Goal: Task Accomplishment & Management: Complete application form

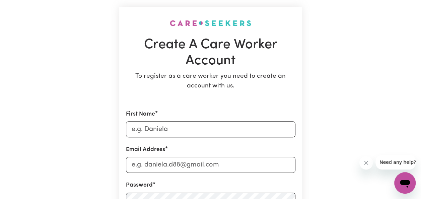
scroll to position [60, 0]
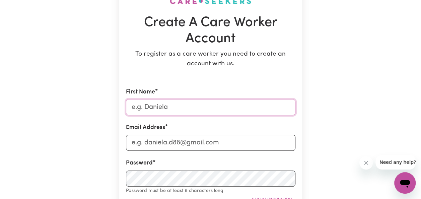
click at [191, 105] on input "First Name" at bounding box center [210, 107] width 169 height 16
type input "[PERSON_NAME]"
type input "[EMAIL_ADDRESS][DOMAIN_NAME]"
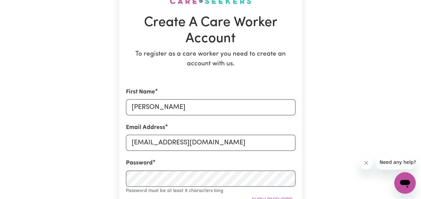
type input "431113852"
type input "[GEOGRAPHIC_DATA]"
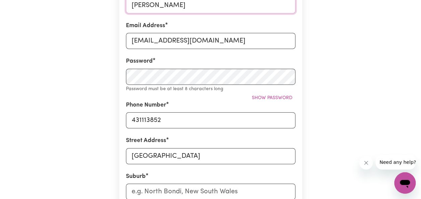
scroll to position [165, 0]
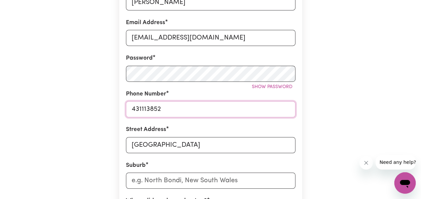
click at [129, 109] on input "431113852" at bounding box center [210, 109] width 169 height 16
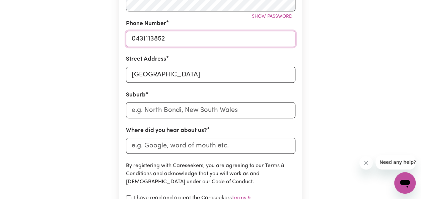
scroll to position [258, 0]
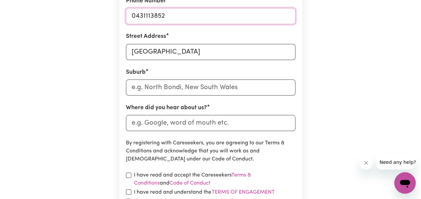
type input "0431113852"
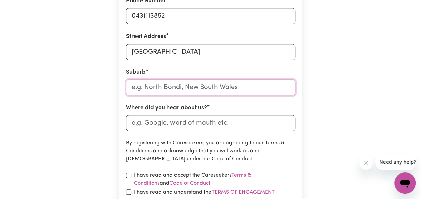
click at [210, 86] on input "text" at bounding box center [210, 87] width 169 height 16
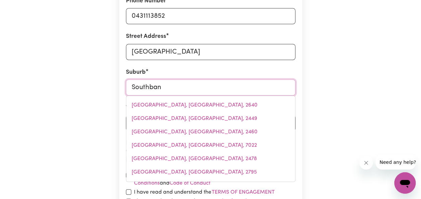
type input "Southbank"
type input "Southbank, Victoria, 3006"
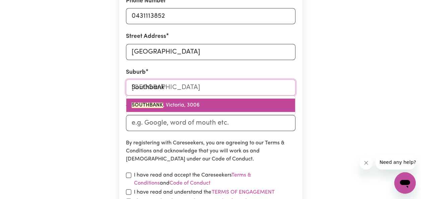
click at [202, 103] on link "SOUTHBANK , [GEOGRAPHIC_DATA], 3006" at bounding box center [210, 104] width 169 height 13
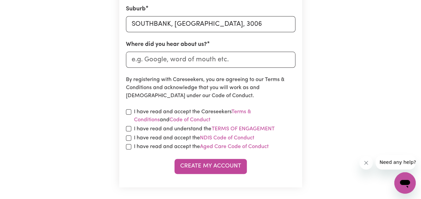
scroll to position [330, 0]
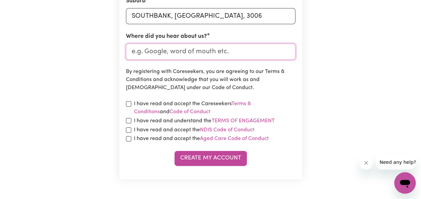
click at [204, 51] on input "Where did you hear about us?" at bounding box center [210, 52] width 169 height 16
type input "indeed"
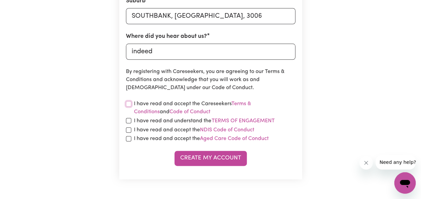
click at [128, 103] on input "checkbox" at bounding box center [128, 103] width 5 height 5
checkbox input "true"
click at [128, 122] on input "checkbox" at bounding box center [128, 120] width 5 height 5
checkbox input "true"
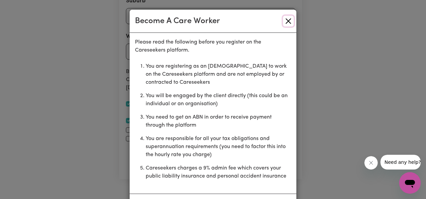
click at [283, 25] on button "Close" at bounding box center [288, 21] width 11 height 11
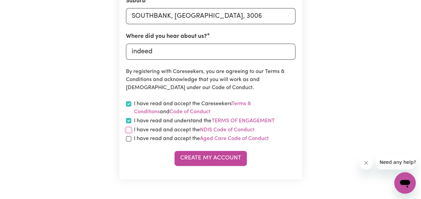
click at [130, 129] on input "checkbox" at bounding box center [128, 129] width 5 height 5
checkbox input "true"
click at [130, 142] on div "I have read and accept the Aged Care Code of Conduct" at bounding box center [210, 139] width 169 height 8
click at [129, 139] on input "checkbox" at bounding box center [128, 138] width 5 height 5
checkbox input "true"
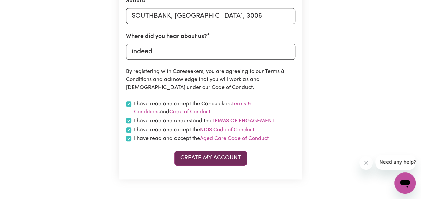
click at [203, 159] on button "Create My Account" at bounding box center [210, 158] width 72 height 15
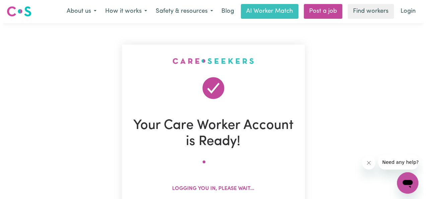
scroll to position [0, 0]
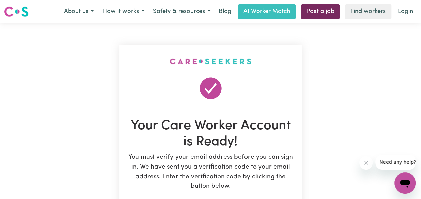
click at [315, 14] on link "Post a job" at bounding box center [320, 11] width 39 height 15
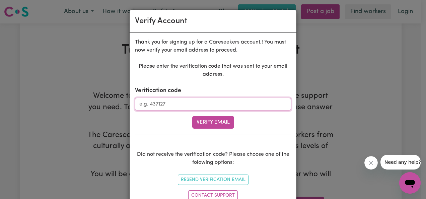
click at [190, 103] on input "Verification code" at bounding box center [213, 104] width 156 height 13
type input "349224"
click at [209, 119] on button "Verify Email" at bounding box center [213, 122] width 42 height 13
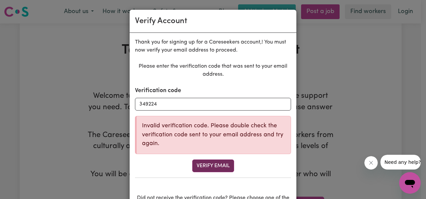
click at [200, 164] on button "Verify Email" at bounding box center [213, 165] width 42 height 13
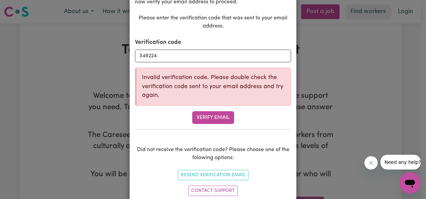
scroll to position [60, 0]
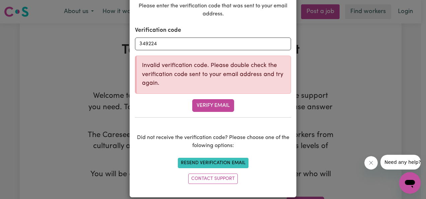
click at [226, 164] on button "Resend Verification Email" at bounding box center [213, 163] width 71 height 10
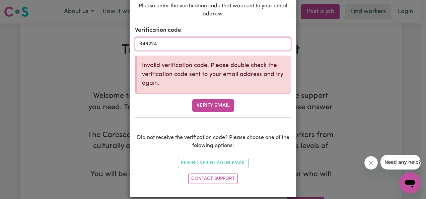
drag, startPoint x: 182, startPoint y: 46, endPoint x: 123, endPoint y: 49, distance: 59.7
click at [123, 49] on div "Verify Account Thank you for signing up for a Careseekers account, ! You must n…" at bounding box center [213, 99] width 426 height 199
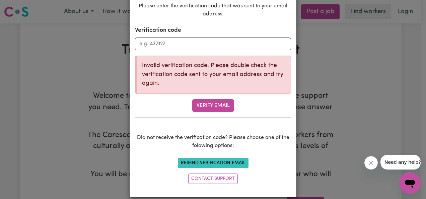
click at [204, 163] on button "Resend Verification Email" at bounding box center [213, 163] width 71 height 10
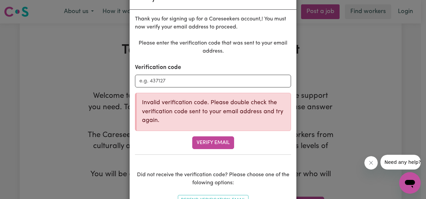
scroll to position [17, 0]
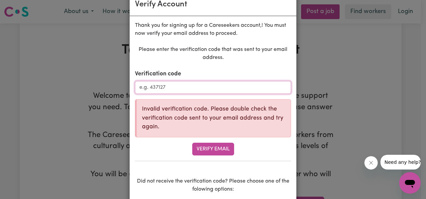
click at [157, 87] on input "Verification code" at bounding box center [213, 87] width 156 height 13
type input "349224"
click at [202, 146] on button "Verify Email" at bounding box center [213, 149] width 42 height 13
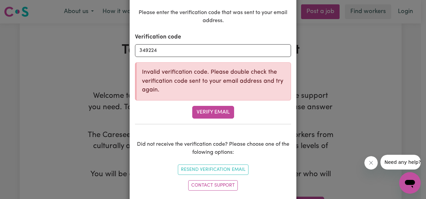
scroll to position [66, 0]
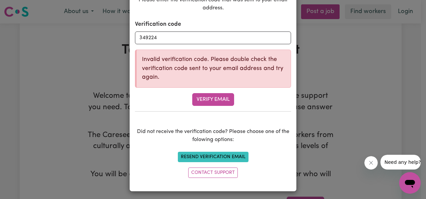
click at [215, 152] on button "Resend Verification Email" at bounding box center [213, 157] width 71 height 10
click at [220, 155] on button "Resend Verification Email" at bounding box center [213, 157] width 71 height 10
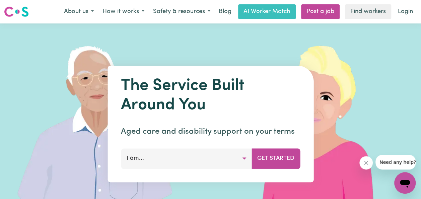
click at [355, 42] on img at bounding box center [321, 123] width 200 height 201
click at [364, 163] on icon "Close message from company" at bounding box center [365, 162] width 5 height 5
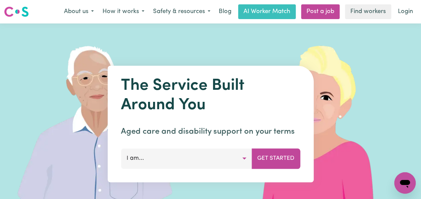
click at [338, 56] on img at bounding box center [321, 123] width 200 height 201
click at [319, 11] on link "Post a job" at bounding box center [320, 11] width 39 height 15
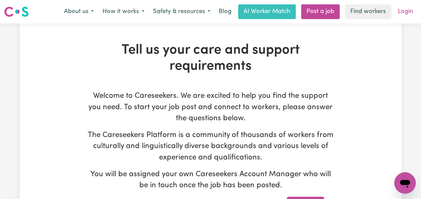
click at [402, 10] on link "Login" at bounding box center [405, 11] width 23 height 15
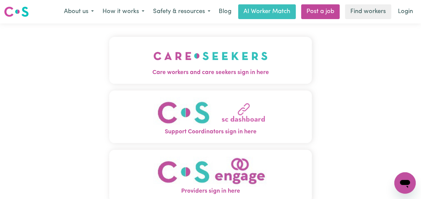
scroll to position [7, 0]
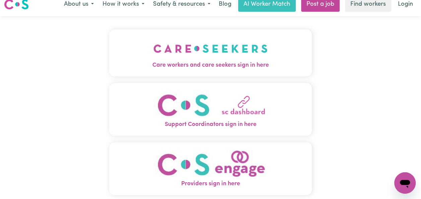
click at [245, 58] on img "Care workers and care seekers sign in here" at bounding box center [210, 48] width 114 height 25
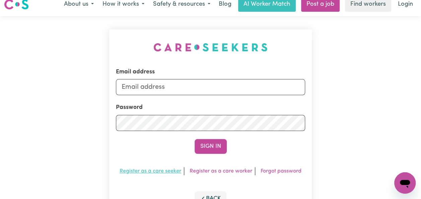
click at [162, 168] on link "Register as a care seeker" at bounding box center [151, 170] width 62 height 5
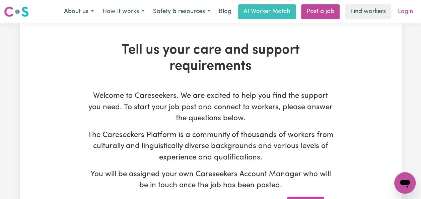
click at [404, 12] on link "Login" at bounding box center [405, 11] width 23 height 15
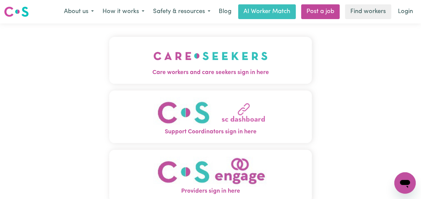
click at [249, 64] on img "Care workers and care seekers sign in here" at bounding box center [210, 56] width 114 height 25
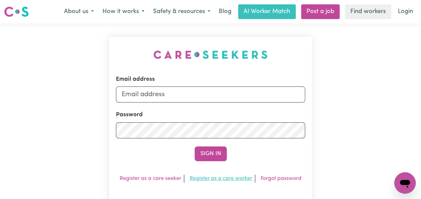
click at [221, 177] on link "Register as a care worker" at bounding box center [221, 178] width 63 height 5
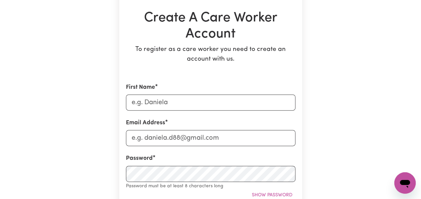
scroll to position [78, 0]
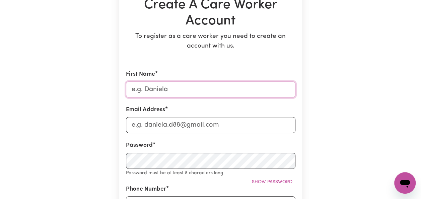
click at [186, 91] on input "First Name" at bounding box center [210, 89] width 169 height 16
type input "[PERSON_NAME]"
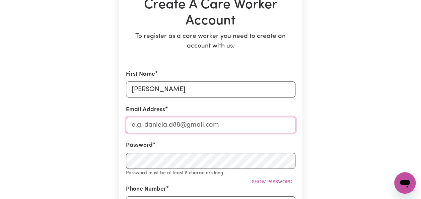
type input "[EMAIL_ADDRESS][DOMAIN_NAME]"
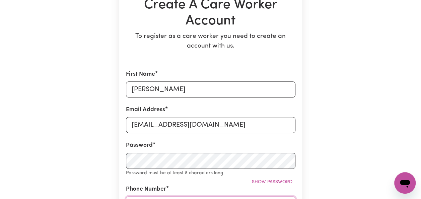
type input "0894226725"
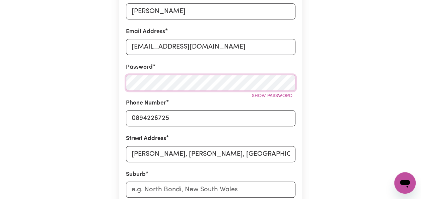
scroll to position [191, 0]
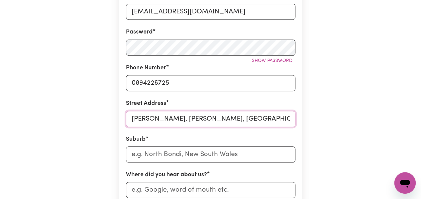
drag, startPoint x: 255, startPoint y: 116, endPoint x: 122, endPoint y: 127, distance: 133.8
click at [122, 127] on section "Create A Care Worker Account To register as a care worker you need to create an…" at bounding box center [210, 86] width 183 height 464
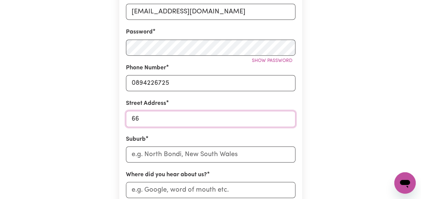
type input "[STREET_ADDRESS][PERSON_NAME]"
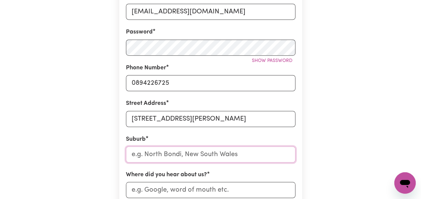
click at [173, 155] on input "text" at bounding box center [210, 154] width 169 height 16
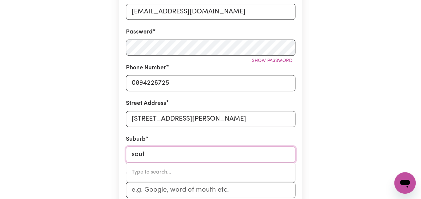
type input "south"
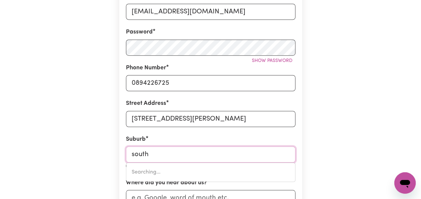
type input "[GEOGRAPHIC_DATA], [GEOGRAPHIC_DATA], 2640"
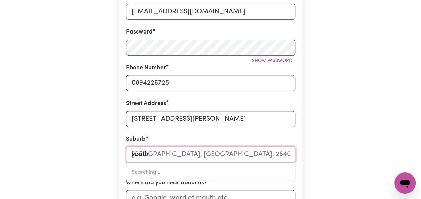
type input "southb"
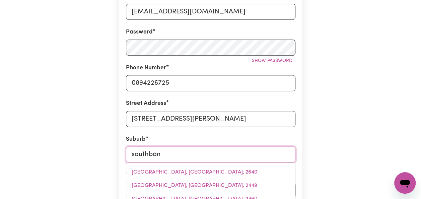
type input "southbank"
type input "southbank, [GEOGRAPHIC_DATA], 3006"
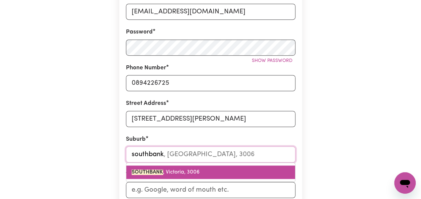
click at [169, 172] on span "SOUTHBANK , [GEOGRAPHIC_DATA], 3006" at bounding box center [166, 171] width 68 height 5
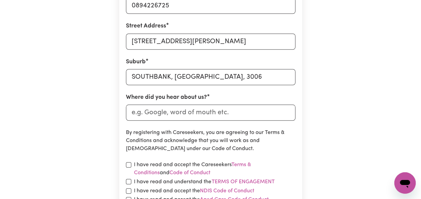
scroll to position [271, 0]
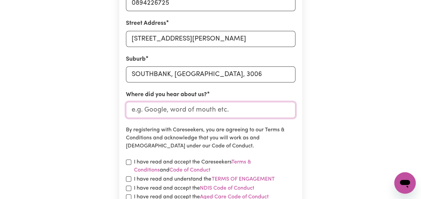
click at [170, 111] on input "Where did you hear about us?" at bounding box center [210, 110] width 169 height 16
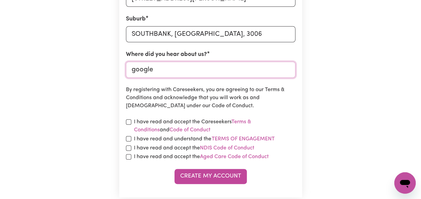
scroll to position [323, 0]
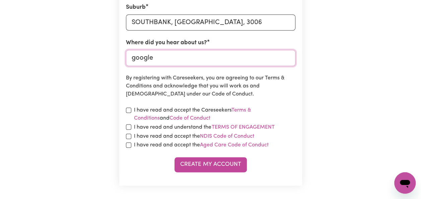
type input "google"
click at [129, 111] on input "checkbox" at bounding box center [128, 110] width 5 height 5
checkbox input "true"
click at [128, 126] on input "checkbox" at bounding box center [128, 126] width 5 height 5
checkbox input "true"
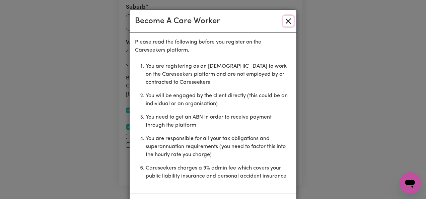
click at [283, 22] on button "Close" at bounding box center [288, 21] width 11 height 11
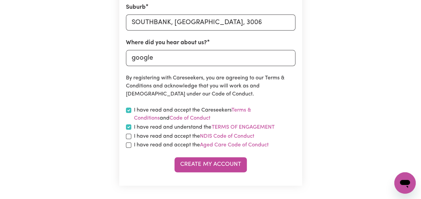
click at [131, 137] on div "I have read and accept the NDIS Code of Conduct" at bounding box center [210, 136] width 169 height 8
click at [129, 136] on input "checkbox" at bounding box center [128, 136] width 5 height 5
checkbox input "true"
click at [128, 145] on input "checkbox" at bounding box center [128, 144] width 5 height 5
checkbox input "true"
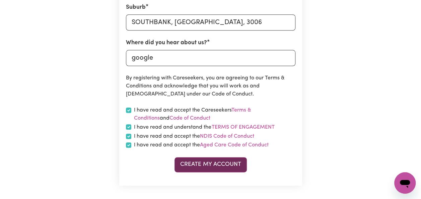
click at [209, 167] on button "Create My Account" at bounding box center [210, 164] width 72 height 15
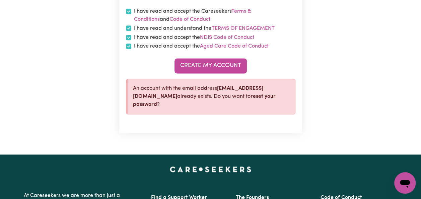
scroll to position [425, 0]
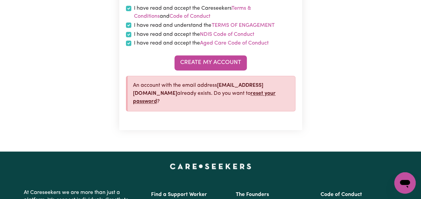
click at [173, 103] on link "reset your password" at bounding box center [204, 97] width 143 height 13
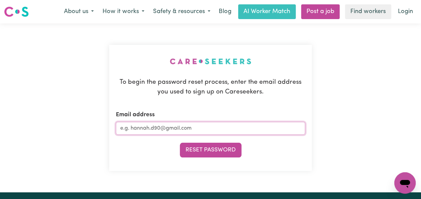
click at [173, 129] on input "Email address" at bounding box center [210, 128] width 189 height 13
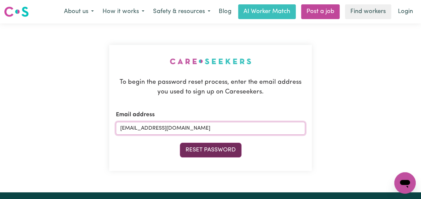
type input "[EMAIL_ADDRESS][DOMAIN_NAME]"
click at [202, 153] on button "Reset Password" at bounding box center [211, 150] width 62 height 15
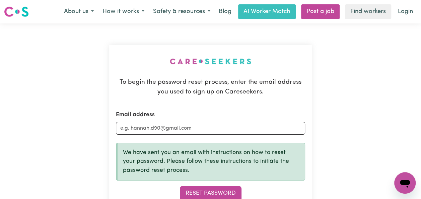
scroll to position [32, 0]
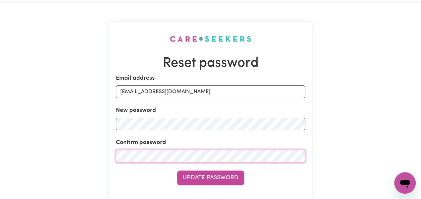
scroll to position [50, 0]
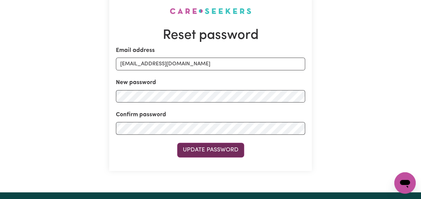
click at [213, 151] on button "Update Password" at bounding box center [210, 150] width 67 height 15
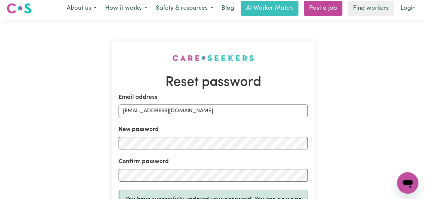
scroll to position [0, 0]
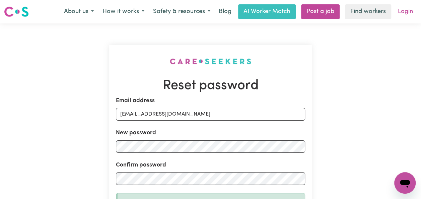
click at [407, 14] on link "Login" at bounding box center [405, 11] width 23 height 15
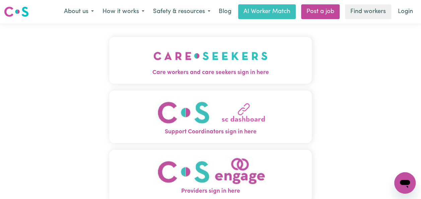
click at [239, 59] on img "Care workers and care seekers sign in here" at bounding box center [210, 56] width 114 height 25
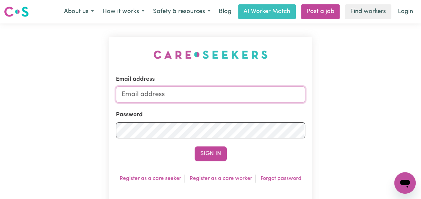
type input "[EMAIL_ADDRESS][DOMAIN_NAME]"
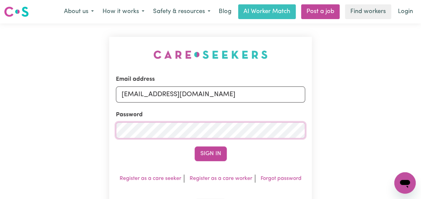
click at [111, 128] on div "Email address meghantully12345@gmail.com Password Sign In Register as a care se…" at bounding box center [210, 132] width 203 height 190
click at [199, 155] on button "Sign In" at bounding box center [211, 153] width 32 height 15
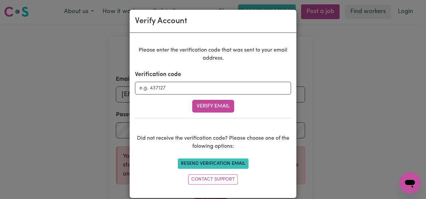
click at [220, 159] on button "Resend Verification Email" at bounding box center [213, 163] width 71 height 10
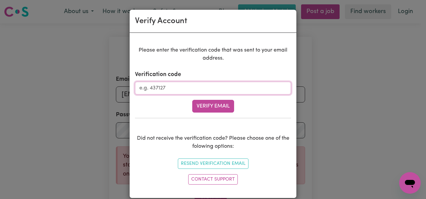
click at [145, 89] on input "Verification code" at bounding box center [213, 88] width 156 height 13
type input "349224"
click at [208, 100] on button "Verify Email" at bounding box center [213, 106] width 42 height 13
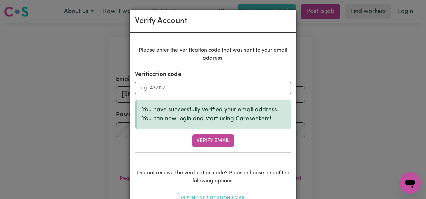
click at [333, 103] on div "Verify Account Please enter the verification code that was sent to your email a…" at bounding box center [213, 99] width 426 height 199
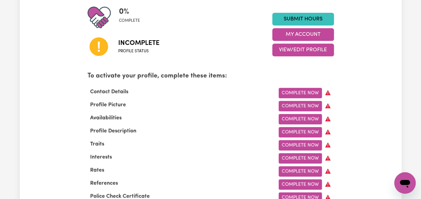
scroll to position [175, 0]
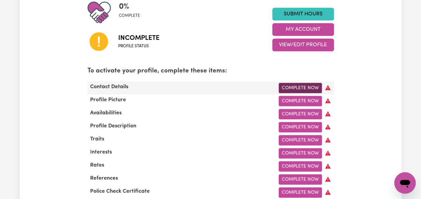
click at [298, 86] on link "Complete Now" at bounding box center [300, 88] width 43 height 10
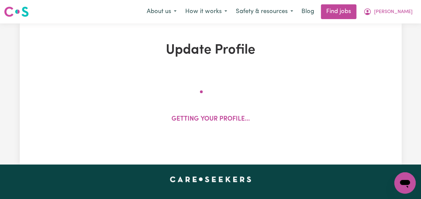
select select "Studying a healthcare related degree or qualification"
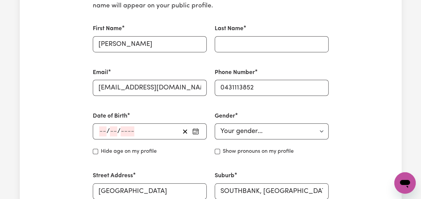
scroll to position [193, 0]
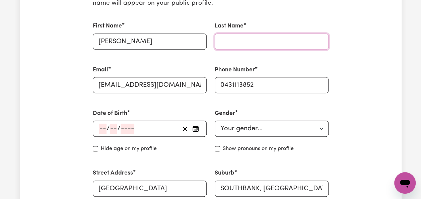
click at [243, 38] on input "Last Name" at bounding box center [272, 41] width 114 height 16
type input "Tully"
click at [98, 130] on div "/ /" at bounding box center [138, 129] width 81 height 10
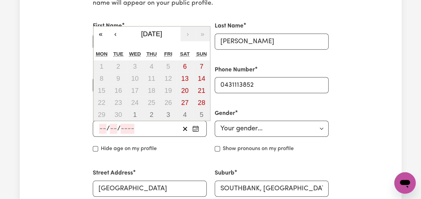
click at [102, 128] on input "number" at bounding box center [102, 129] width 7 height 10
type input "29"
type input "06"
type input "200"
type input "2000-06-29"
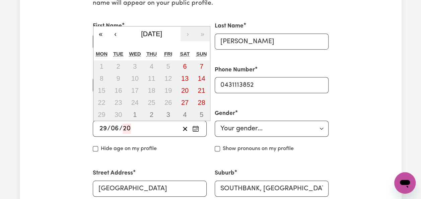
type input "6"
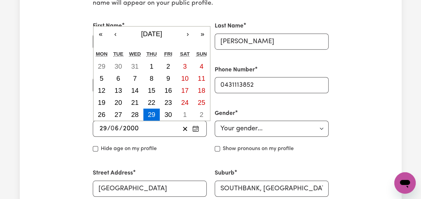
type input "2000"
click at [243, 131] on select "Your gender... Female Male Non-binary Other Prefer not to say" at bounding box center [272, 129] width 114 height 16
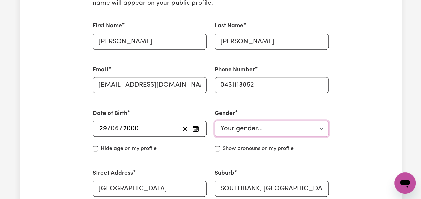
select select "female"
click at [215, 121] on select "Your gender... Female Male Non-binary Other Prefer not to say" at bounding box center [272, 129] width 114 height 16
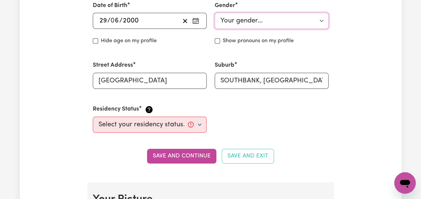
scroll to position [319, 0]
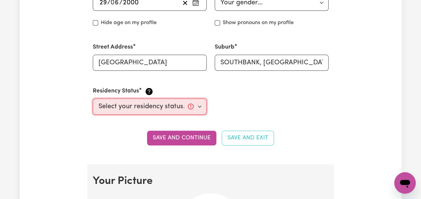
click at [198, 104] on select "Select your residency status... Australian citizen Australian PR Temporary Work…" at bounding box center [150, 106] width 114 height 16
select select "Temporary Work Visa"
click at [93, 98] on select "Select your residency status... Australian citizen Australian PR Temporary Work…" at bounding box center [150, 106] width 114 height 16
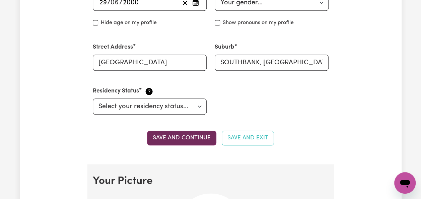
click at [199, 143] on button "Save and continue" at bounding box center [181, 138] width 69 height 15
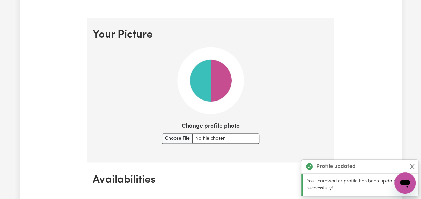
scroll to position [482, 0]
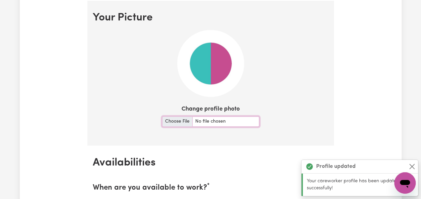
click at [185, 122] on input "Change profile photo" at bounding box center [210, 121] width 97 height 10
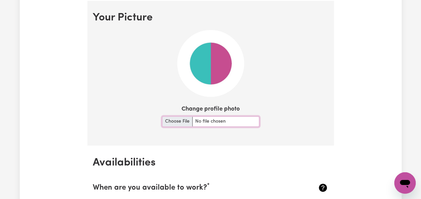
type input "C:\fakepath\IMG_6903.jpg"
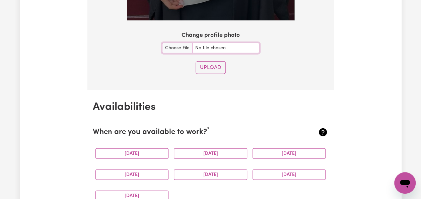
scroll to position [886, 0]
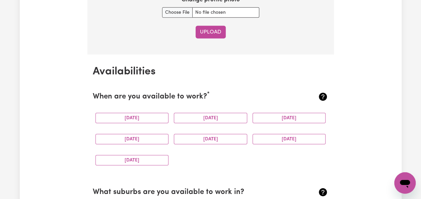
click at [213, 33] on button "Upload" at bounding box center [211, 32] width 30 height 13
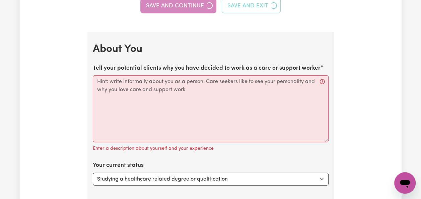
scroll to position [591, 0]
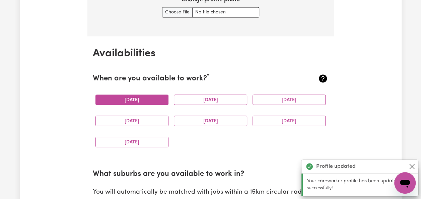
click at [143, 98] on button "Monday" at bounding box center [131, 99] width 73 height 10
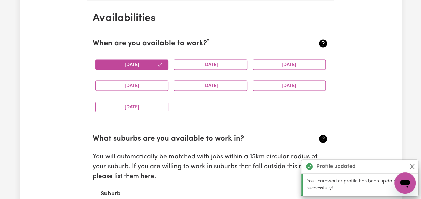
scroll to position [627, 0]
click at [213, 69] on div "Tuesday" at bounding box center [210, 64] width 79 height 21
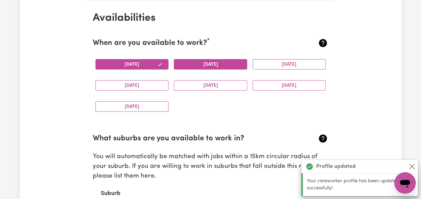
click at [226, 60] on button "Tuesday" at bounding box center [210, 64] width 73 height 10
click at [270, 62] on button "Wednesday" at bounding box center [289, 64] width 73 height 10
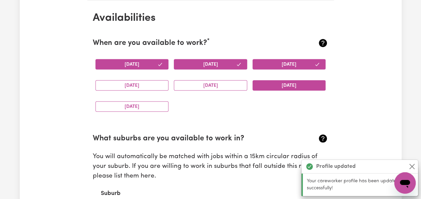
click at [267, 82] on button "Saturday" at bounding box center [289, 85] width 73 height 10
click at [216, 81] on button "Friday" at bounding box center [210, 85] width 73 height 10
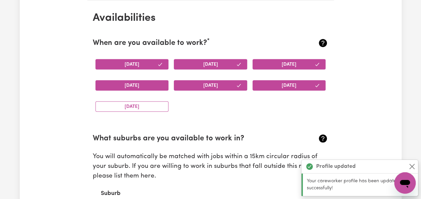
click at [155, 80] on button "Thursday" at bounding box center [131, 85] width 73 height 10
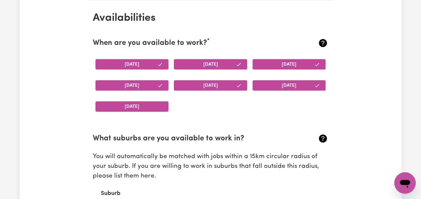
click at [156, 107] on button "Sunday" at bounding box center [131, 106] width 73 height 10
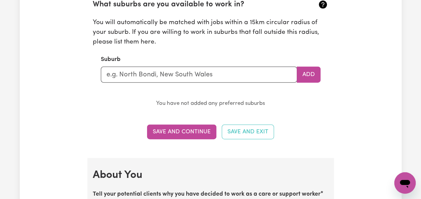
scroll to position [763, 0]
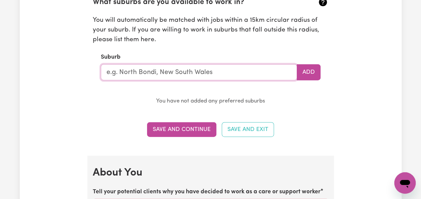
click at [202, 72] on input "text" at bounding box center [199, 72] width 196 height 16
type input "south"
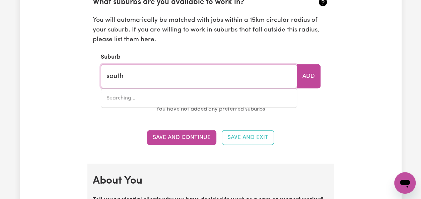
type input "[GEOGRAPHIC_DATA], [GEOGRAPHIC_DATA], 2640"
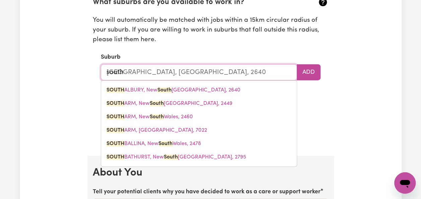
type input "southb"
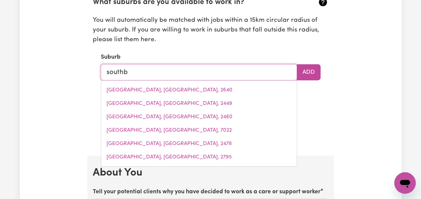
type input "southba"
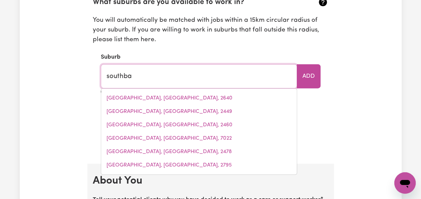
type input "southbaNK, Victoria, 3006"
type input "southban"
type input "southbanK, Victoria, 3006"
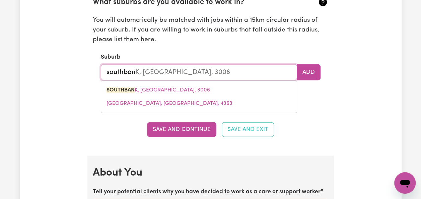
type input "southbank"
type input "southbank, [GEOGRAPHIC_DATA], 3006"
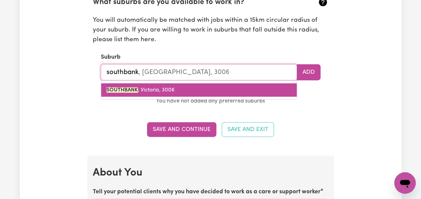
click at [183, 87] on link "SOUTHBANK , [GEOGRAPHIC_DATA], 3006" at bounding box center [199, 89] width 196 height 13
type input "SOUTHBANK, [GEOGRAPHIC_DATA], 3006"
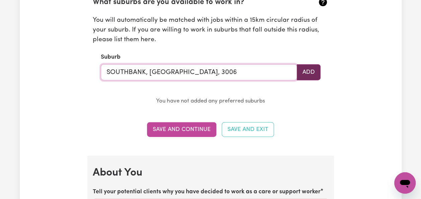
type input "SOUTHBANK, [GEOGRAPHIC_DATA], 3006"
click at [310, 66] on button "Add" at bounding box center [309, 72] width 24 height 16
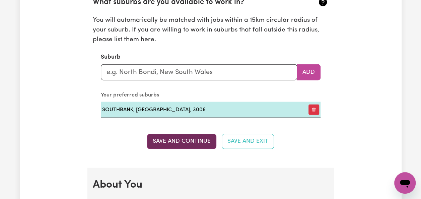
click at [182, 135] on button "Save and Continue" at bounding box center [181, 141] width 69 height 15
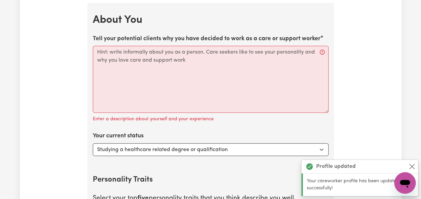
scroll to position [928, 0]
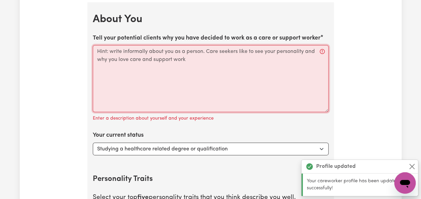
click at [184, 67] on textarea "Tell your potential clients why you have decided to work as a care or support w…" at bounding box center [211, 78] width 236 height 67
click at [181, 53] on textarea "Tell your potential clients why you have decided to work as a care or support w…" at bounding box center [211, 78] width 236 height 67
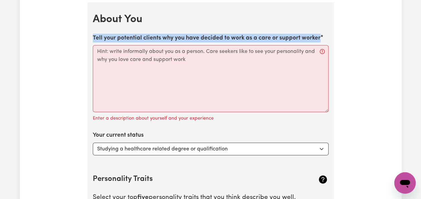
drag, startPoint x: 93, startPoint y: 34, endPoint x: 326, endPoint y: 38, distance: 232.5
click at [326, 38] on div "Tell your potential clients why you have decided to work as a care or support w…" at bounding box center [211, 78] width 236 height 89
copy label "Tell your potential clients why you have decided to work as a care or support w…"
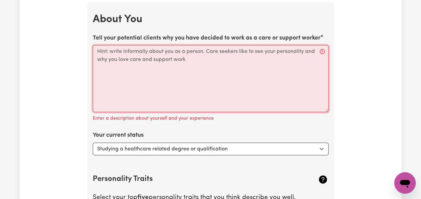
click at [151, 52] on textarea "Tell your potential clients why you have decided to work as a care or support w…" at bounding box center [211, 78] width 236 height 67
paste textarea "I am a Registered Nurse with over six years of experience caring for people in …"
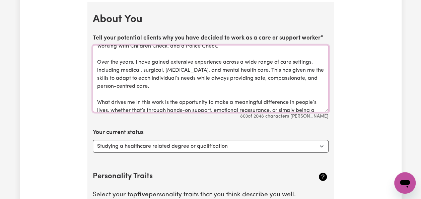
scroll to position [42, 0]
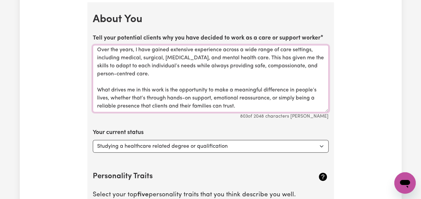
type textarea "I am a Registered Nurse with over six years of experience caring for people in …"
click at [252, 142] on select "Select... Studying a healthcare related degree or qualification Studying a non-…" at bounding box center [211, 146] width 236 height 13
select select "Looking for extra work to fill my week and/or weekends"
click at [93, 140] on select "Select... Studying a healthcare related degree or qualification Studying a non-…" at bounding box center [211, 146] width 236 height 13
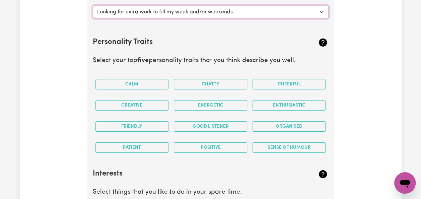
scroll to position [1073, 0]
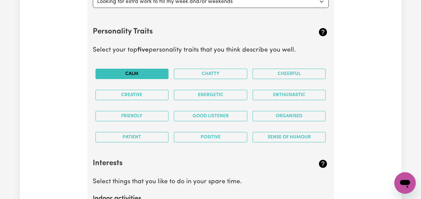
click at [156, 70] on button "Calm" at bounding box center [131, 74] width 73 height 10
click at [208, 72] on button "Chatty" at bounding box center [210, 74] width 73 height 10
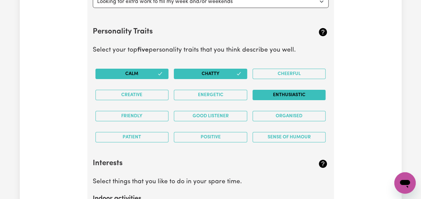
click at [280, 91] on button "Enthusiastic" at bounding box center [289, 95] width 73 height 10
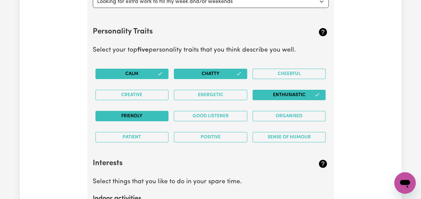
click at [157, 111] on button "Friendly" at bounding box center [131, 116] width 73 height 10
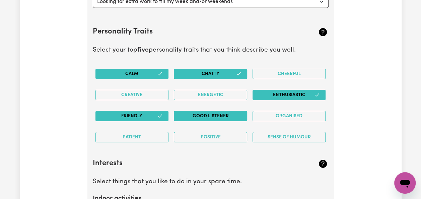
click at [198, 115] on button "Good Listener" at bounding box center [210, 116] width 73 height 10
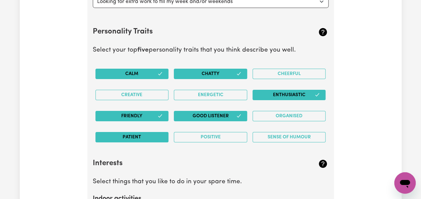
click at [153, 133] on button "Patient" at bounding box center [131, 137] width 73 height 10
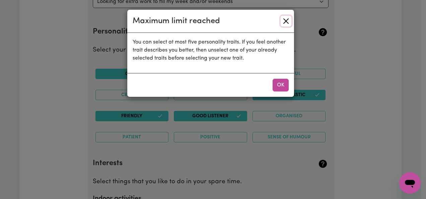
click at [284, 21] on button "Close" at bounding box center [286, 21] width 11 height 11
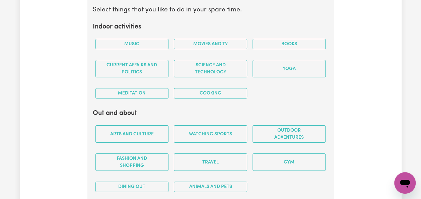
scroll to position [1247, 0]
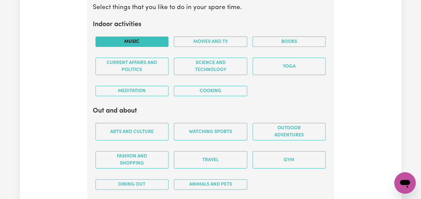
click at [149, 37] on button "Music" at bounding box center [131, 42] width 73 height 10
click at [198, 40] on button "Movies and TV" at bounding box center [210, 42] width 73 height 10
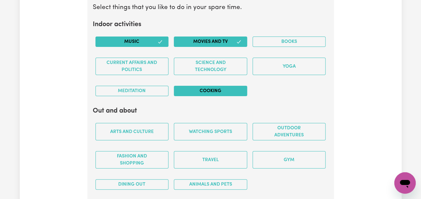
click at [203, 86] on button "Cooking" at bounding box center [210, 91] width 73 height 10
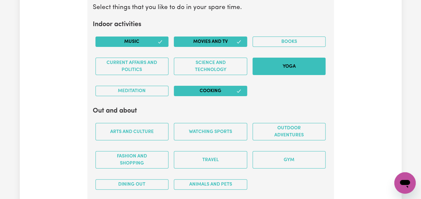
click at [287, 68] on button "Yoga" at bounding box center [289, 66] width 73 height 17
click at [148, 86] on button "Meditation" at bounding box center [131, 91] width 73 height 10
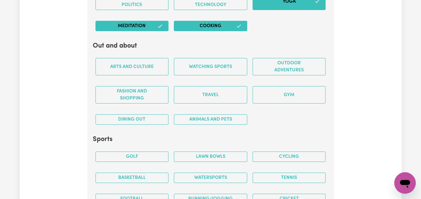
scroll to position [1315, 0]
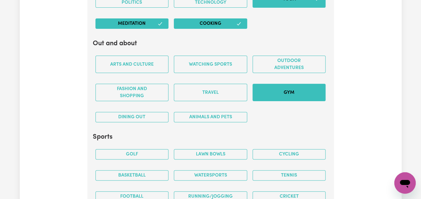
click at [289, 89] on button "Gym" at bounding box center [289, 92] width 73 height 17
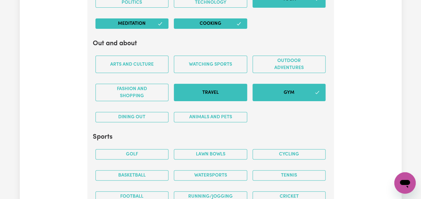
click at [226, 87] on button "Travel" at bounding box center [210, 92] width 73 height 17
click at [219, 114] on button "Animals and pets" at bounding box center [210, 117] width 73 height 10
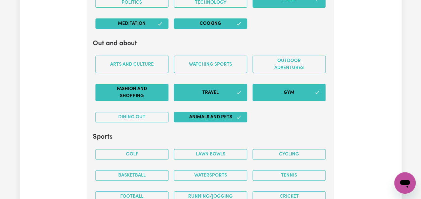
click at [148, 84] on button "Fashion and shopping" at bounding box center [131, 92] width 73 height 17
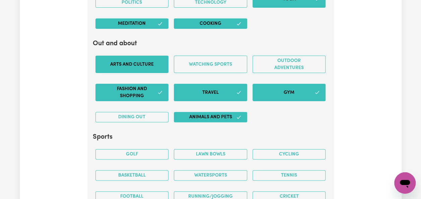
click at [148, 60] on button "Arts and Culture" at bounding box center [131, 64] width 73 height 17
click at [153, 116] on button "Dining out" at bounding box center [131, 117] width 73 height 10
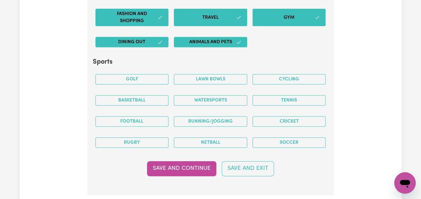
scroll to position [1395, 0]
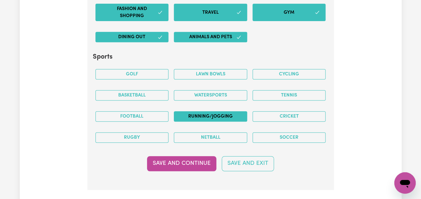
click at [221, 113] on button "Running/Jogging" at bounding box center [210, 116] width 73 height 10
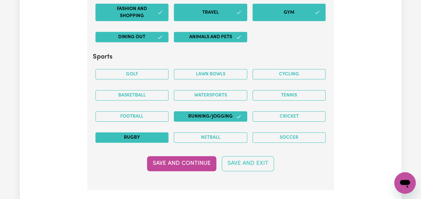
click at [154, 132] on button "Rugby" at bounding box center [131, 137] width 73 height 10
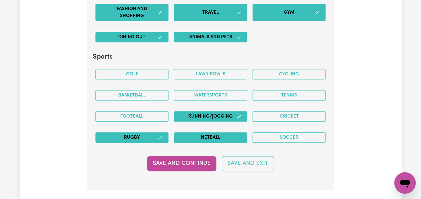
click at [227, 132] on button "Netball" at bounding box center [210, 137] width 73 height 10
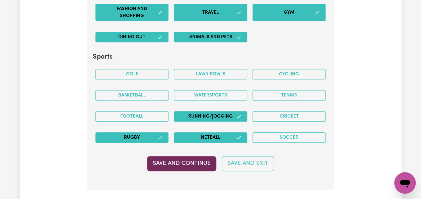
click at [181, 158] on button "Save and Continue" at bounding box center [181, 163] width 69 height 15
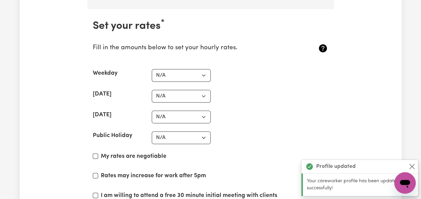
scroll to position [1579, 0]
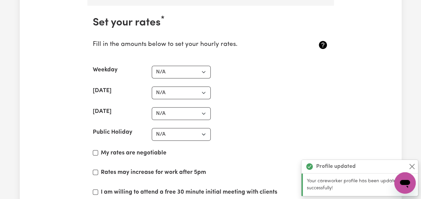
click at [190, 74] on section "Set your rates * Fill in the amounts below to set your hourly rates. Weekday N/…" at bounding box center [210, 123] width 246 height 235
click at [194, 70] on select "N/A $37 $38 $39 $40 $41 $42 $43 $44 $45 $46 $47 $48 $49 $50 $51 $52 $53 $54 $55…" at bounding box center [181, 72] width 59 height 13
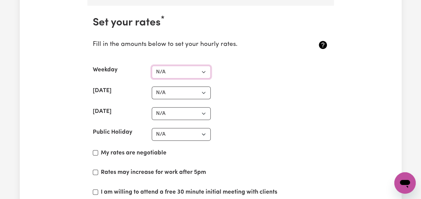
select select "40"
click at [152, 66] on select "N/A $37 $38 $39 $40 $41 $42 $43 $44 $45 $46 $47 $48 $49 $50 $51 $52 $53 $54 $55…" at bounding box center [181, 72] width 59 height 13
click at [181, 89] on select "N/A $37 $38 $39 $40 $41 $42 $43 $44 $45 $46 $47 $48 $49 $50 $51 $52 $53 $54 $55…" at bounding box center [181, 92] width 59 height 13
select select "60"
click at [152, 86] on select "N/A $37 $38 $39 $40 $41 $42 $43 $44 $45 $46 $47 $48 $49 $50 $51 $52 $53 $54 $55…" at bounding box center [181, 92] width 59 height 13
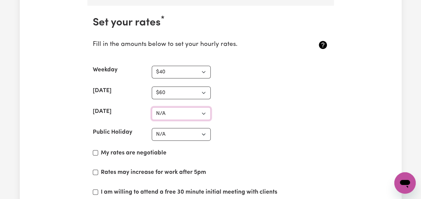
click at [184, 110] on select "N/A $37 $38 $39 $40 $41 $42 $43 $44 $45 $46 $47 $48 $49 $50 $51 $52 $53 $54 $55…" at bounding box center [181, 113] width 59 height 13
select select "70"
click at [152, 107] on select "N/A $37 $38 $39 $40 $41 $42 $43 $44 $45 $46 $47 $48 $49 $50 $51 $52 $53 $54 $55…" at bounding box center [181, 113] width 59 height 13
click at [167, 128] on select "N/A $37 $38 $39 $40 $41 $42 $43 $44 $45 $46 $47 $48 $49 $50 $51 $52 $53 $54 $55…" at bounding box center [181, 134] width 59 height 13
select select "70"
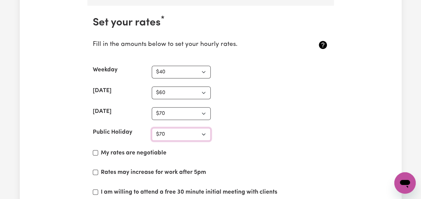
click at [152, 128] on select "N/A $37 $38 $39 $40 $41 $42 $43 $44 $45 $46 $47 $48 $49 $50 $51 $52 $53 $54 $55…" at bounding box center [181, 134] width 59 height 13
click at [185, 88] on select "N/A $37 $38 $39 $40 $41 $42 $43 $44 $45 $46 $47 $48 $49 $50 $51 $52 $53 $54 $55…" at bounding box center [181, 92] width 59 height 13
click at [258, 107] on div "Sunday N/A $37 $38 $39 $40 $41 $42 $43 $44 $45 $46 $47 $48 $49 $50 $51 $52 $53 …" at bounding box center [211, 113] width 236 height 13
click at [200, 68] on select "N/A $37 $38 $39 $40 $41 $42 $43 $44 $45 $46 $47 $48 $49 $50 $51 $52 $53 $54 $55…" at bounding box center [181, 72] width 59 height 13
select select "45"
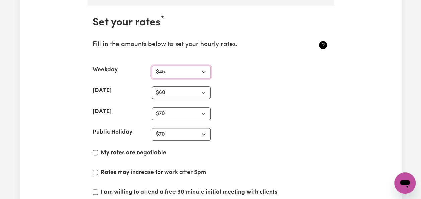
click at [152, 66] on select "N/A $37 $38 $39 $40 $41 $42 $43 $44 $45 $46 $47 $48 $49 $50 $51 $52 $53 $54 $55…" at bounding box center [181, 72] width 59 height 13
click at [93, 150] on input "My rates are negotiable" at bounding box center [95, 152] width 5 height 5
checkbox input "true"
click at [196, 168] on label "Rates may increase for work after 5pm" at bounding box center [153, 172] width 105 height 9
click at [98, 169] on input "Rates may increase for work after 5pm" at bounding box center [95, 171] width 5 height 5
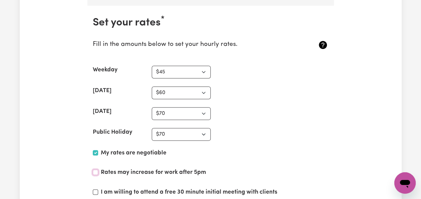
checkbox input "true"
click at [219, 188] on label "I am willing to attend a free 30 minute initial meeting with clients" at bounding box center [189, 192] width 176 height 9
click at [98, 189] on input "I am willing to attend a free 30 minute initial meeting with clients" at bounding box center [95, 191] width 5 height 5
checkbox input "true"
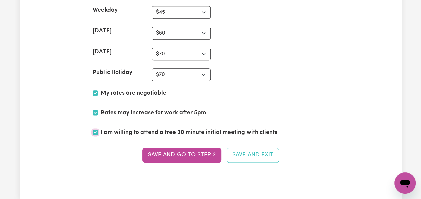
scroll to position [1695, 0]
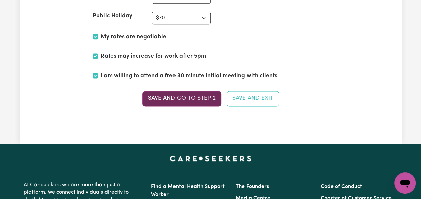
click at [202, 92] on button "Save and go to Step 2" at bounding box center [181, 98] width 79 height 15
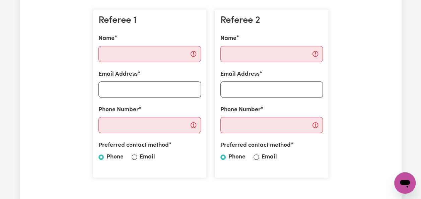
scroll to position [211, 0]
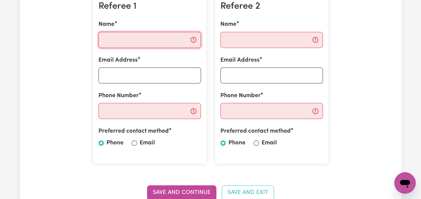
click at [154, 41] on input "Name" at bounding box center [149, 40] width 102 height 16
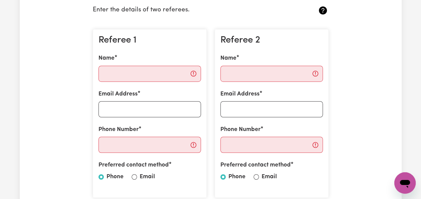
scroll to position [201, 0]
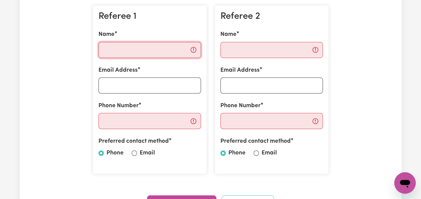
click at [170, 48] on input "Name" at bounding box center [149, 50] width 102 height 16
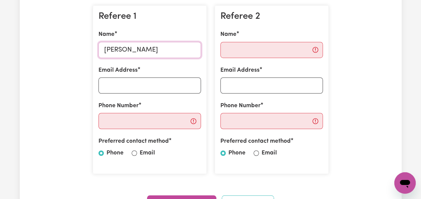
type input "Jean Benson"
click at [132, 94] on div "Referee 1 Name Jean Benson Email Address Phone Number Preferred contact method …" at bounding box center [150, 89] width 114 height 169
click at [132, 92] on input "Email Address" at bounding box center [149, 85] width 102 height 16
type input "jeanbenson1@gmail.com"
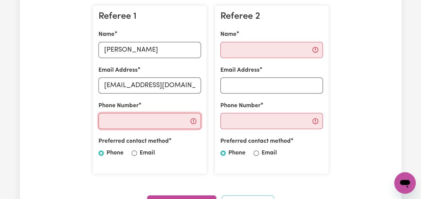
click at [124, 120] on input "Phone Number" at bounding box center [149, 121] width 102 height 16
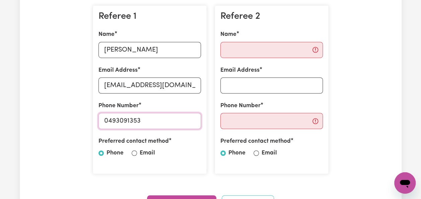
type input "0493091353"
click at [137, 154] on div "Preferred contact method Phone Email" at bounding box center [149, 148] width 102 height 23
click at [273, 50] on input "Name" at bounding box center [271, 50] width 102 height 16
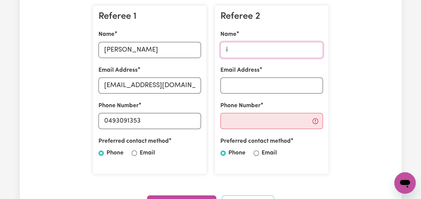
type input "Irene Mcardle"
type input "irene.mcardle@hse.ie"
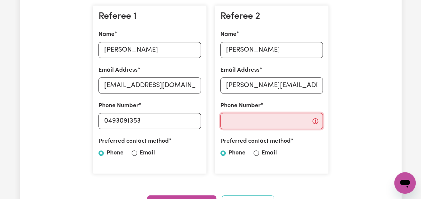
type input "0909648200"
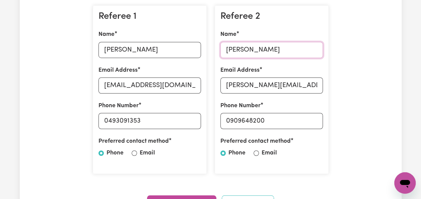
type input "Megan Marie Tully"
click at [260, 151] on div "Preferred contact method Phone Email" at bounding box center [271, 148] width 102 height 23
click at [257, 153] on input "Email" at bounding box center [256, 152] width 5 height 5
radio input "true"
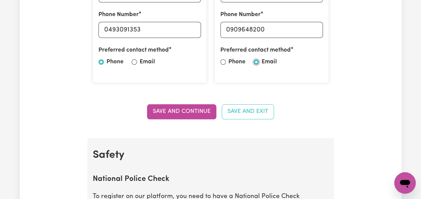
scroll to position [315, 0]
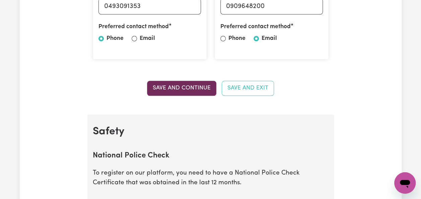
click at [189, 88] on button "Save and Continue" at bounding box center [181, 88] width 69 height 15
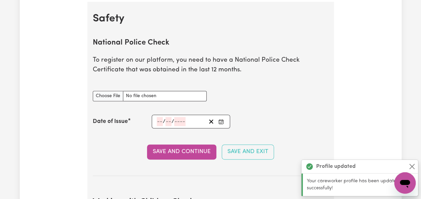
scroll to position [429, 0]
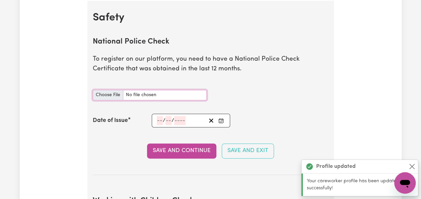
click at [110, 95] on input "National Police Check document" at bounding box center [150, 95] width 114 height 10
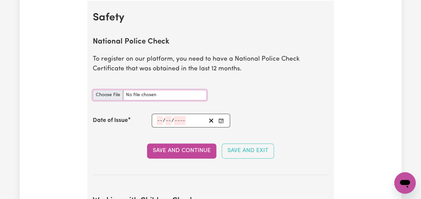
type input "C:\fakepath\police check report.pdf"
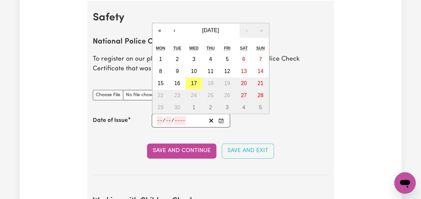
click at [162, 120] on input "number" at bounding box center [160, 120] width 6 height 9
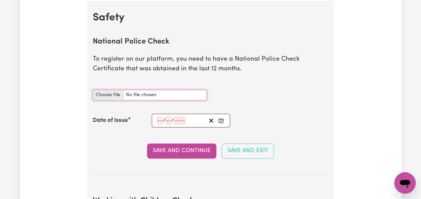
click at [137, 96] on input "National Police Check document" at bounding box center [150, 95] width 114 height 10
click at [160, 119] on input "number" at bounding box center [160, 120] width 6 height 9
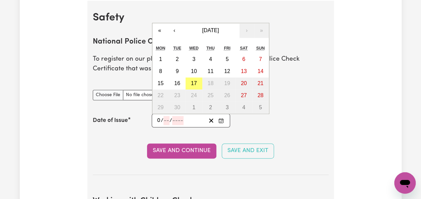
type input "09"
type input "06"
type input "0002-06-09"
type input "9"
type input "6"
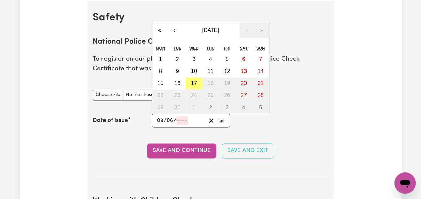
type input "2"
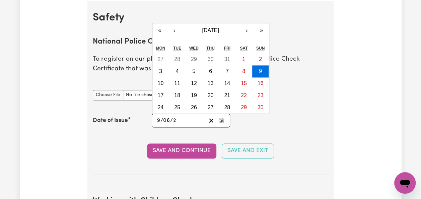
type input "0020-06-09"
type input "20"
type input "0202-06-09"
type input "202"
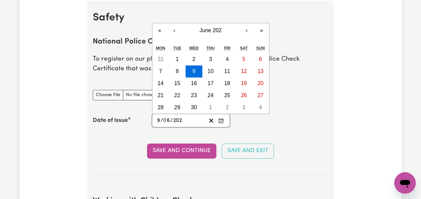
type input "2025-06-09"
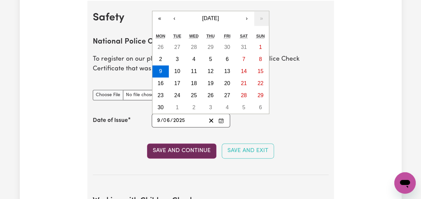
type input "2025"
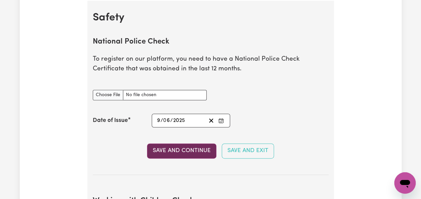
click at [179, 148] on button "Save and Continue" at bounding box center [181, 150] width 69 height 15
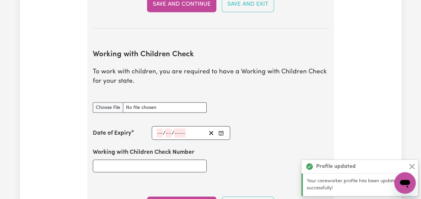
scroll to position [614, 0]
click at [116, 105] on input "Working with Children Check document" at bounding box center [150, 107] width 114 height 10
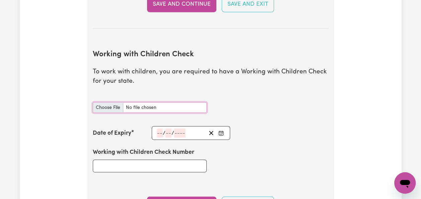
click at [118, 107] on input "Working with Children Check document" at bounding box center [150, 107] width 114 height 10
type input "C:\fakepath\Working with childrens check.pdf"
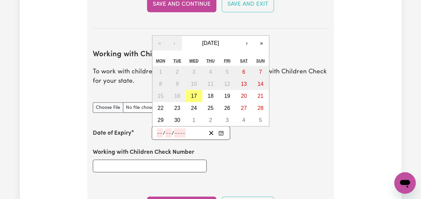
click at [159, 131] on input "number" at bounding box center [160, 132] width 6 height 9
type input "04"
type input "09"
type input "203"
type input "2030-09-04"
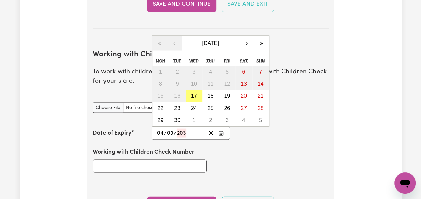
type input "4"
type input "9"
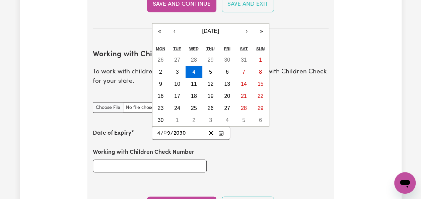
type input "2030"
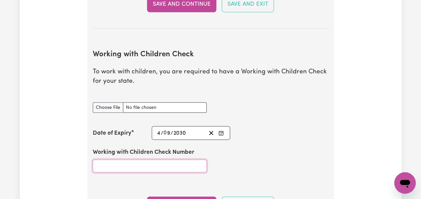
click at [142, 164] on input "Working with Children Check Number" at bounding box center [150, 165] width 114 height 13
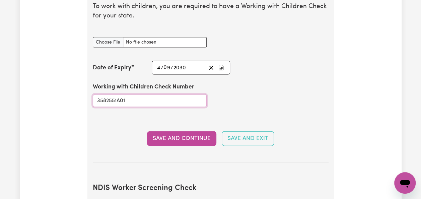
scroll to position [699, 0]
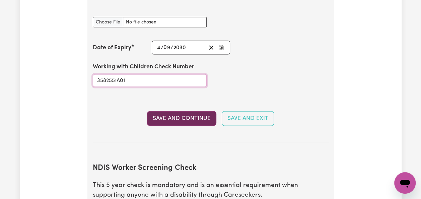
type input "3582551A01"
click at [206, 122] on button "Save and Continue" at bounding box center [181, 118] width 69 height 15
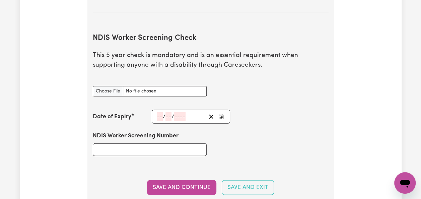
scroll to position [877, 0]
